Goal: Transaction & Acquisition: Purchase product/service

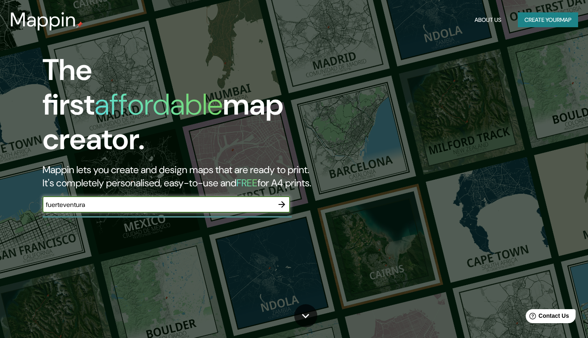
type input "Fuerteventura"
click at [283, 201] on icon "button" at bounding box center [282, 204] width 7 height 7
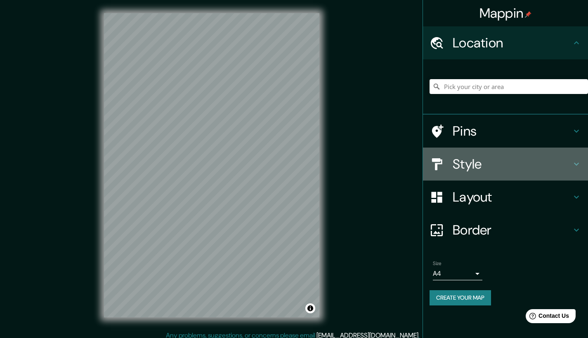
click at [477, 166] on h4 "Style" at bounding box center [512, 164] width 119 height 17
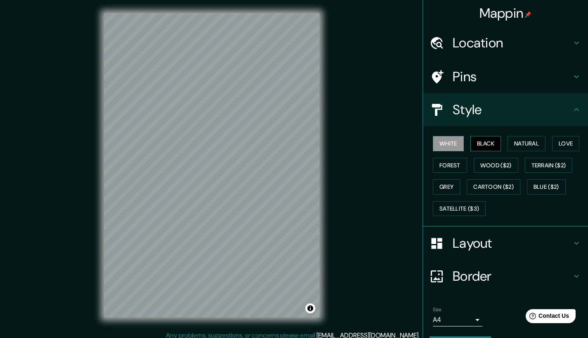
click at [484, 145] on button "Black" at bounding box center [486, 143] width 31 height 15
click at [520, 142] on button "Natural" at bounding box center [527, 143] width 38 height 15
click at [235, 222] on div at bounding box center [235, 221] width 7 height 7
click at [240, 226] on div at bounding box center [239, 224] width 7 height 7
click at [220, 222] on div at bounding box center [220, 219] width 7 height 7
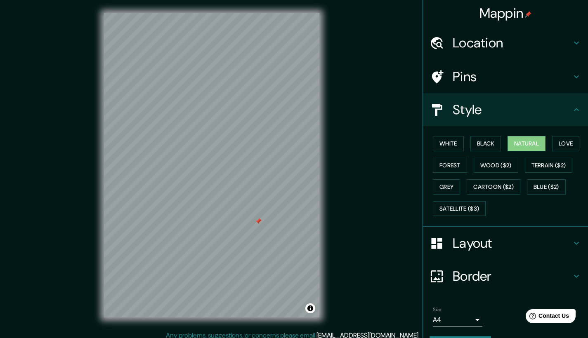
click at [258, 224] on div at bounding box center [258, 221] width 7 height 7
click at [448, 166] on button "Forest" at bounding box center [450, 165] width 34 height 15
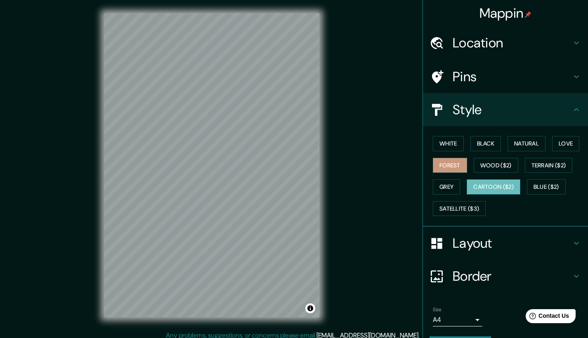
click at [495, 186] on button "Cartoon ($2)" at bounding box center [494, 187] width 54 height 15
click at [442, 188] on button "Grey" at bounding box center [446, 187] width 27 height 15
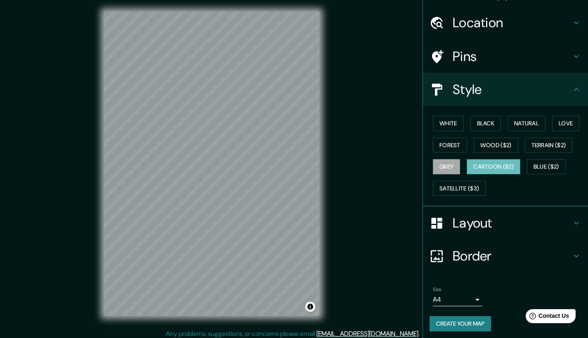
scroll to position [6, 0]
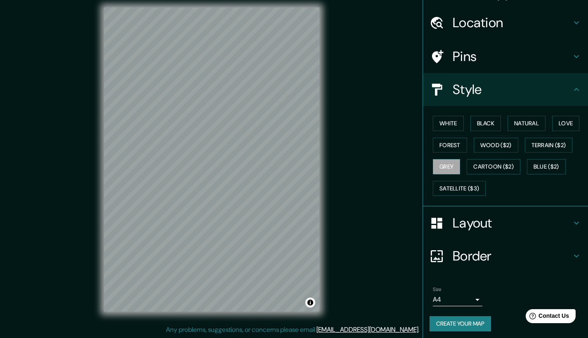
click at [465, 208] on div "Layout" at bounding box center [505, 223] width 165 height 33
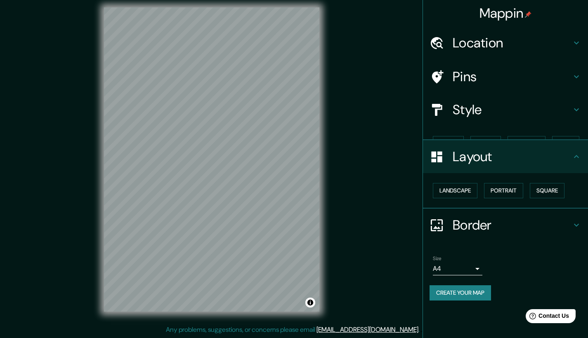
scroll to position [0, 0]
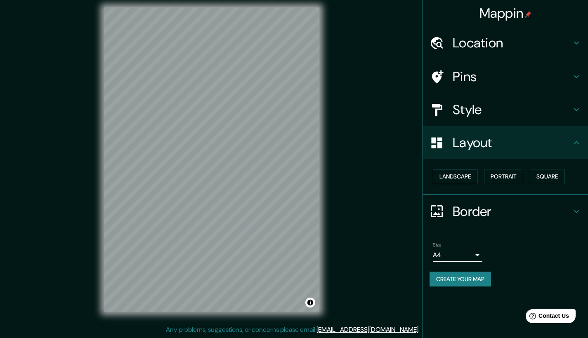
click at [454, 177] on button "Landscape" at bounding box center [455, 176] width 45 height 15
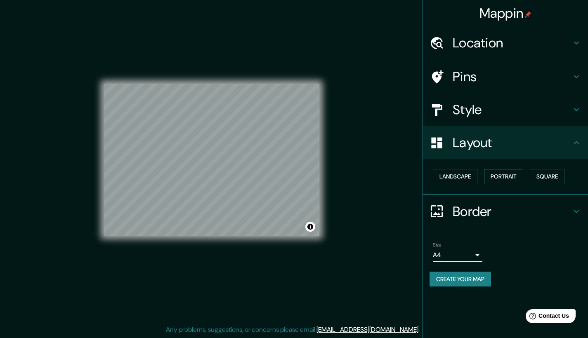
click at [506, 173] on button "Portrait" at bounding box center [503, 176] width 39 height 15
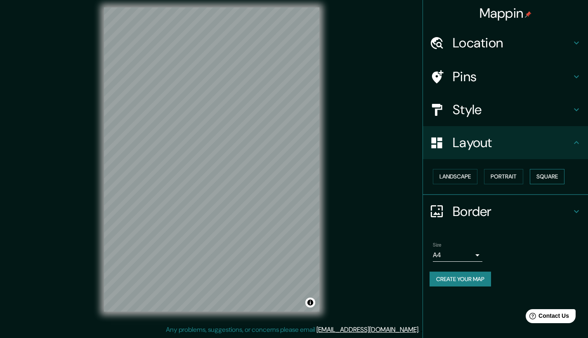
click at [542, 176] on button "Square" at bounding box center [547, 176] width 35 height 15
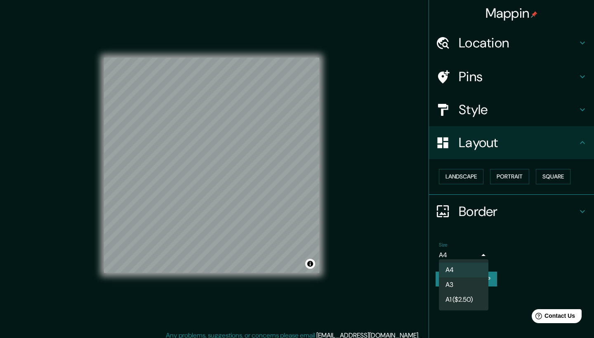
click at [466, 253] on body "Mappin Location Pins Style Layout Landscape Portrait Square Border Choose a bor…" at bounding box center [297, 169] width 594 height 338
click at [470, 279] on li "A3" at bounding box center [464, 285] width 50 height 15
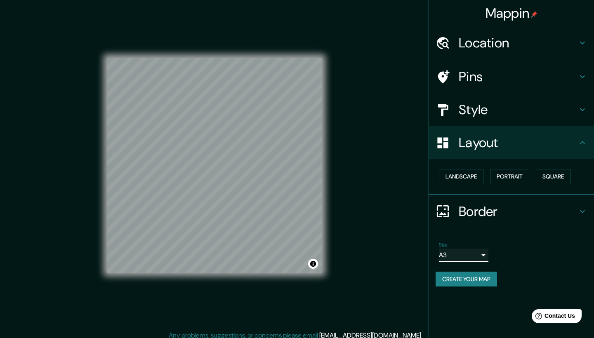
type input "a4"
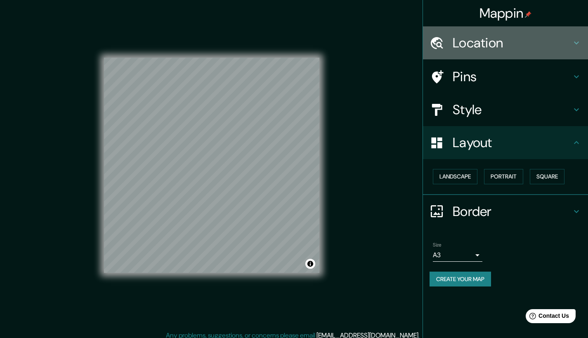
click at [506, 42] on h4 "Location" at bounding box center [512, 43] width 119 height 17
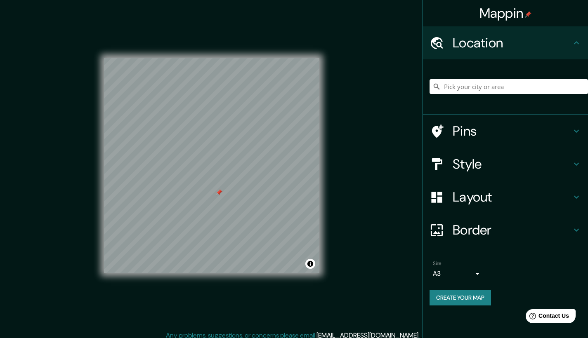
click at [219, 193] on div at bounding box center [219, 192] width 7 height 7
